Goal: Task Accomplishment & Management: Manage account settings

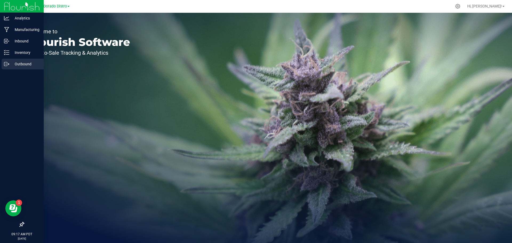
click at [25, 63] on p "Outbound" at bounding box center [25, 64] width 32 height 6
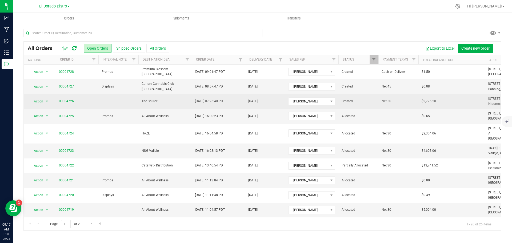
click at [68, 101] on link "00004726" at bounding box center [66, 101] width 15 height 5
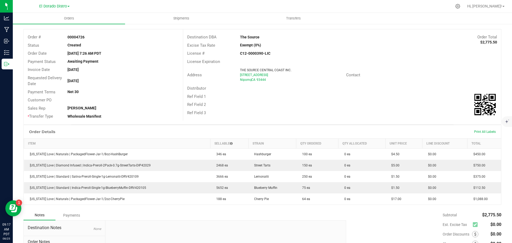
scroll to position [53, 0]
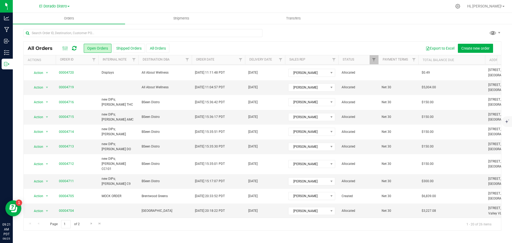
scroll to position [119, 0]
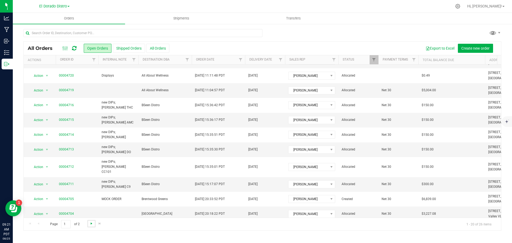
click at [90, 221] on span "Go to the next page" at bounding box center [91, 223] width 4 height 4
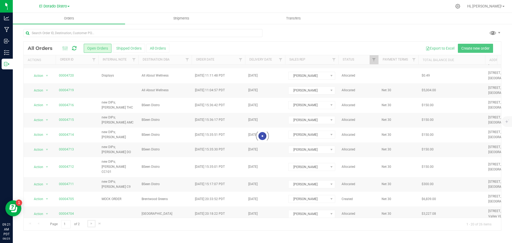
scroll to position [0, 0]
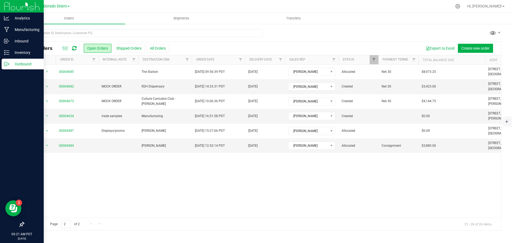
click at [23, 63] on p "Outbound" at bounding box center [25, 64] width 32 height 6
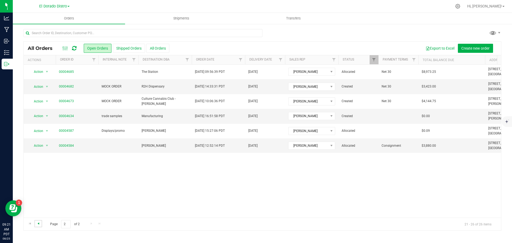
click at [37, 223] on span "Go to the previous page" at bounding box center [38, 223] width 4 height 4
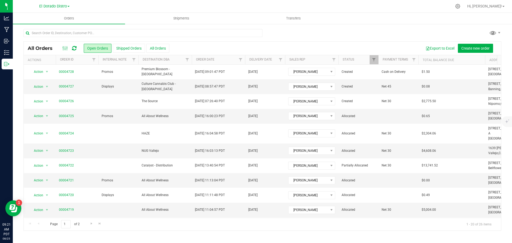
click at [63, 27] on div "All Orders Open Orders Shipped Orders All Orders Export to Excel Create new ord…" at bounding box center [262, 129] width 499 height 212
click at [63, 33] on input "text" at bounding box center [142, 33] width 239 height 8
type input "[PERSON_NAME]"
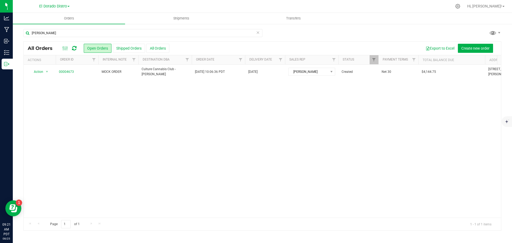
drag, startPoint x: 90, startPoint y: 110, endPoint x: 51, endPoint y: 86, distance: 45.2
click at [89, 110] on div "Action Action Cancel order Change facility Clone order Edit order Mark as fully…" at bounding box center [262, 140] width 477 height 153
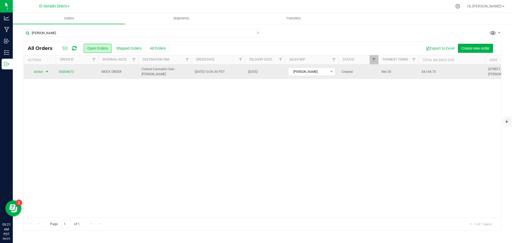
click at [44, 71] on span "select" at bounding box center [47, 71] width 7 height 7
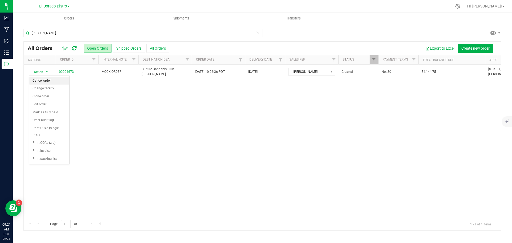
click at [50, 78] on li "Cancel order" at bounding box center [49, 81] width 40 height 8
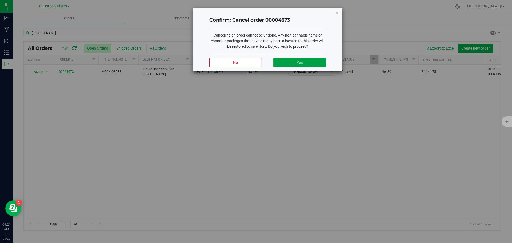
click at [296, 62] on button "Yes" at bounding box center [299, 62] width 52 height 9
